Goal: Find specific page/section: Find specific page/section

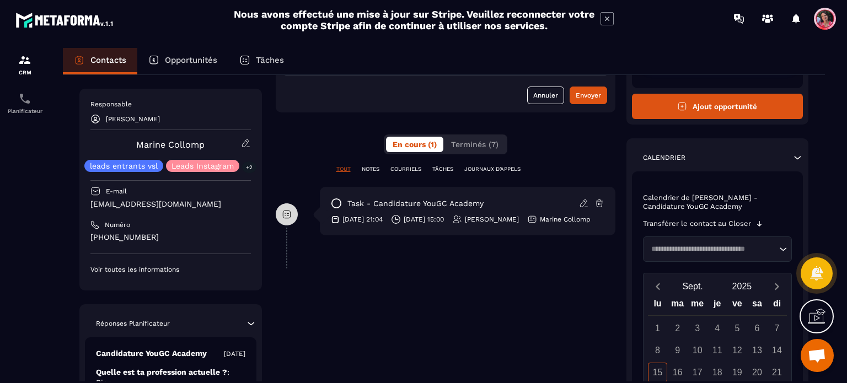
scroll to position [165, 0]
click at [100, 52] on div "Contacts" at bounding box center [100, 61] width 74 height 26
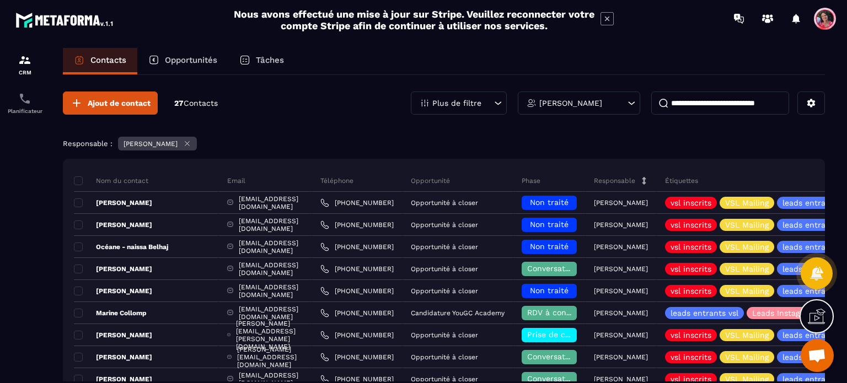
click at [689, 102] on input at bounding box center [720, 103] width 138 height 23
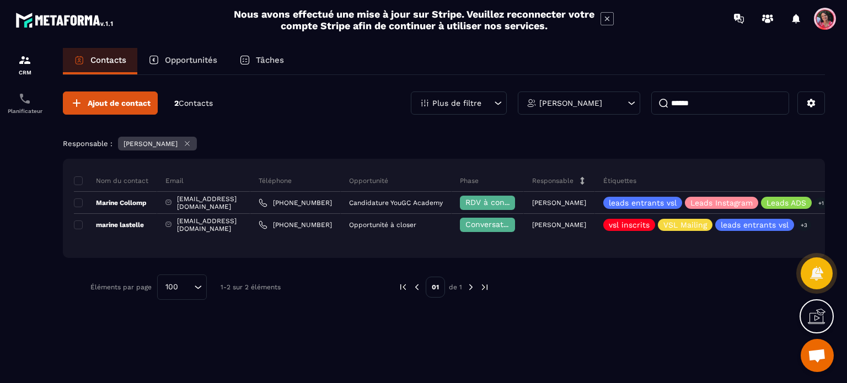
type input "******"
click at [182, 58] on p "Opportunités" at bounding box center [191, 60] width 52 height 10
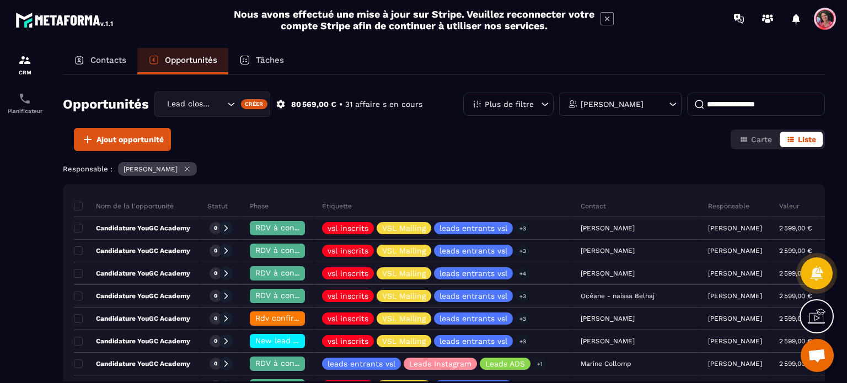
click at [732, 108] on input at bounding box center [756, 104] width 138 height 23
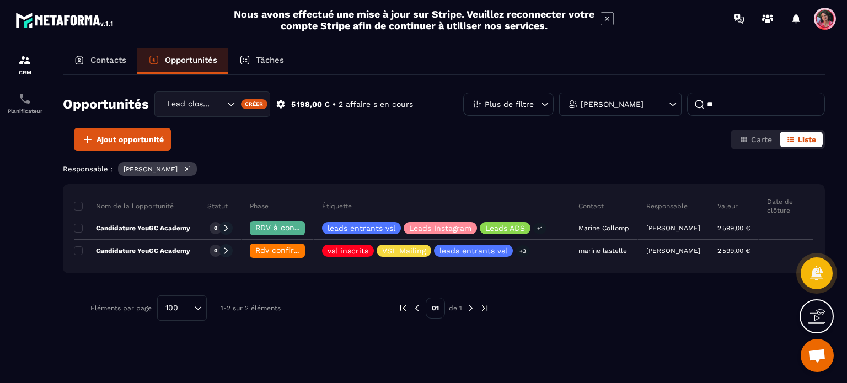
type input "*"
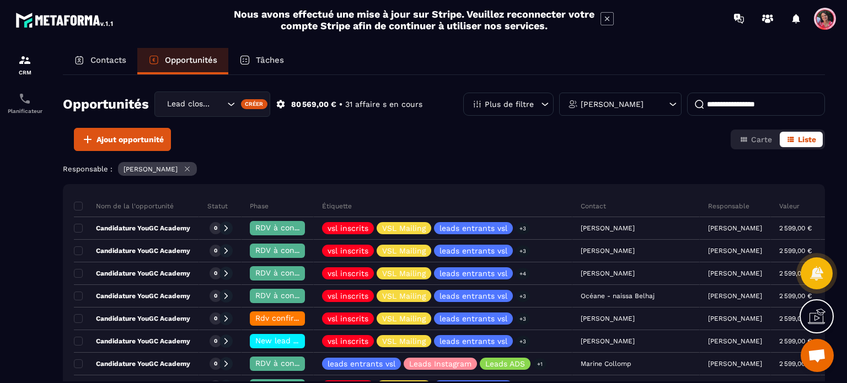
click at [99, 65] on div "Contacts" at bounding box center [100, 61] width 74 height 26
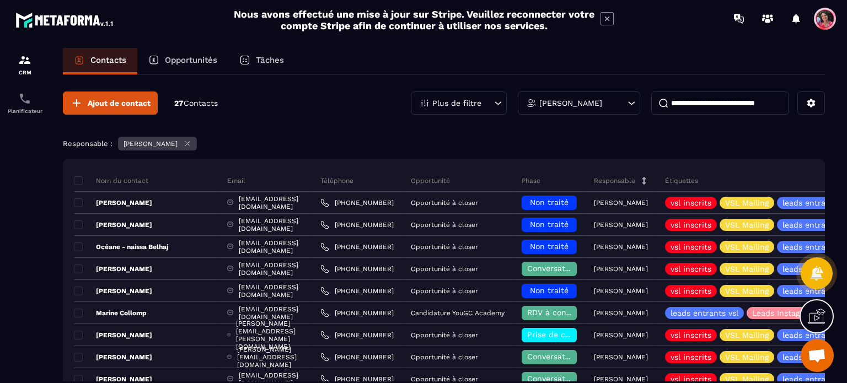
click at [704, 108] on input at bounding box center [720, 103] width 138 height 23
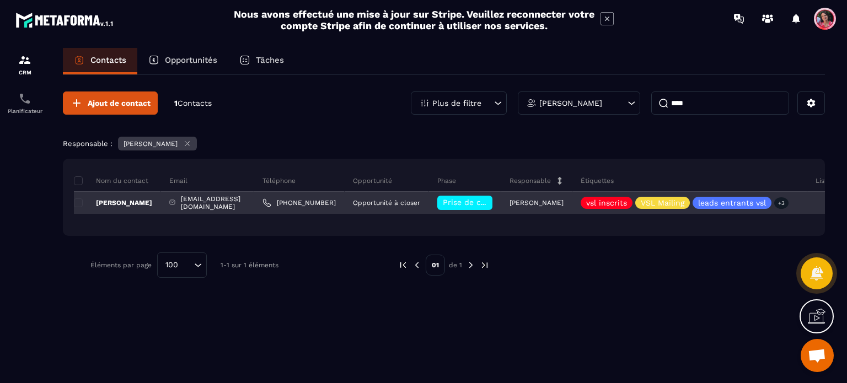
type input "****"
click at [202, 202] on div "[EMAIL_ADDRESS][DOMAIN_NAME]" at bounding box center [207, 203] width 93 height 22
click at [122, 198] on p "[PERSON_NAME]" at bounding box center [113, 202] width 78 height 9
